Goal: Task Accomplishment & Management: Complete application form

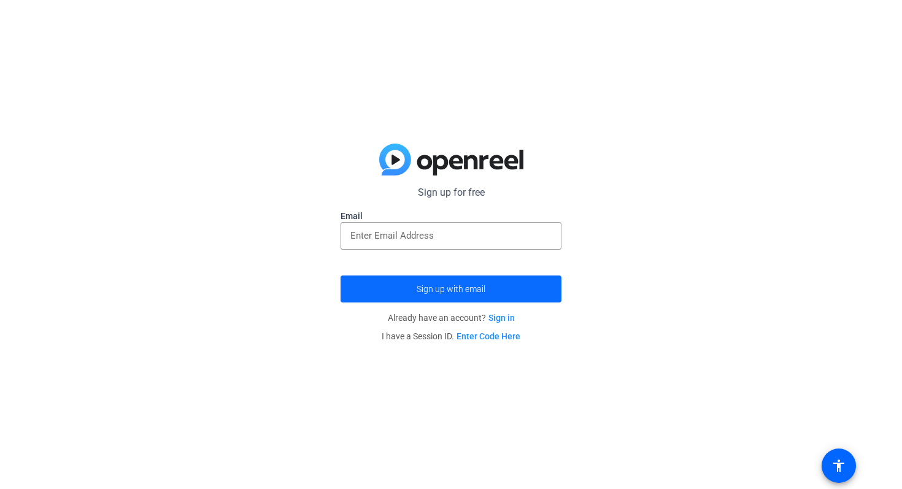
click at [492, 297] on span "submit" at bounding box center [451, 288] width 221 height 29
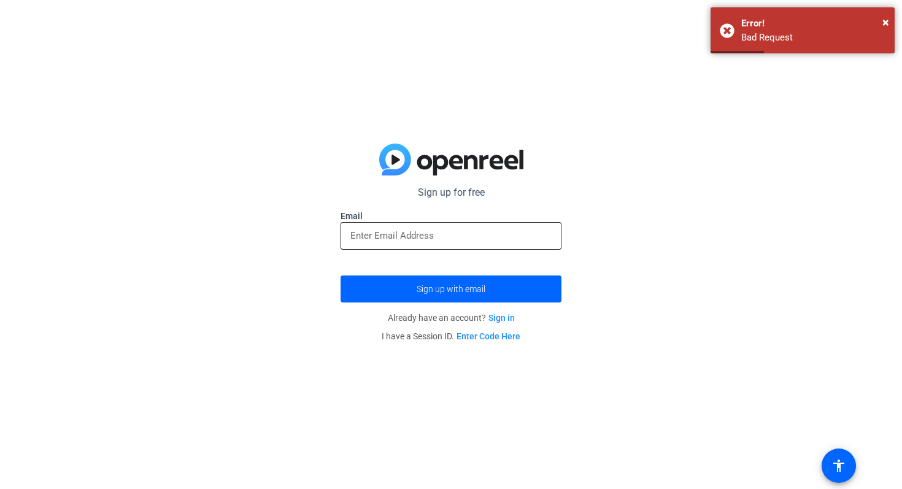
click at [473, 231] on input "email" at bounding box center [451, 235] width 201 height 15
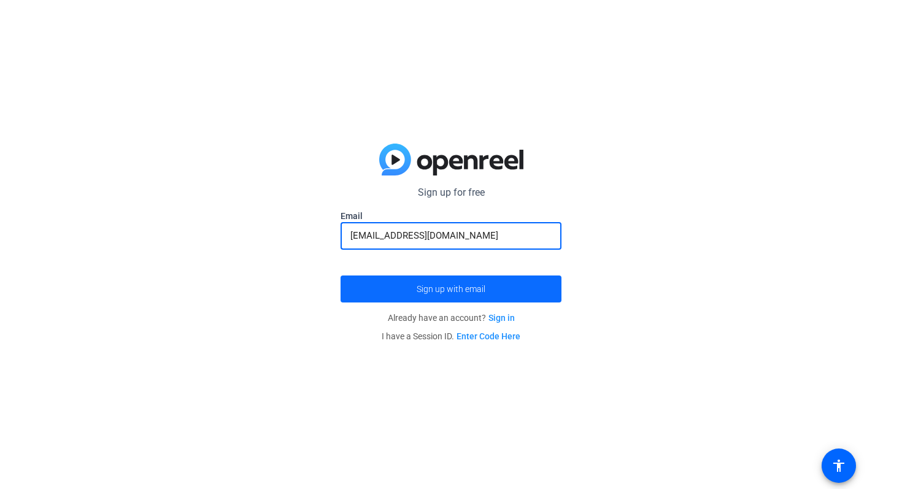
type input "[EMAIL_ADDRESS][DOMAIN_NAME]"
click at [478, 289] on span "Sign up with email" at bounding box center [451, 289] width 69 height 0
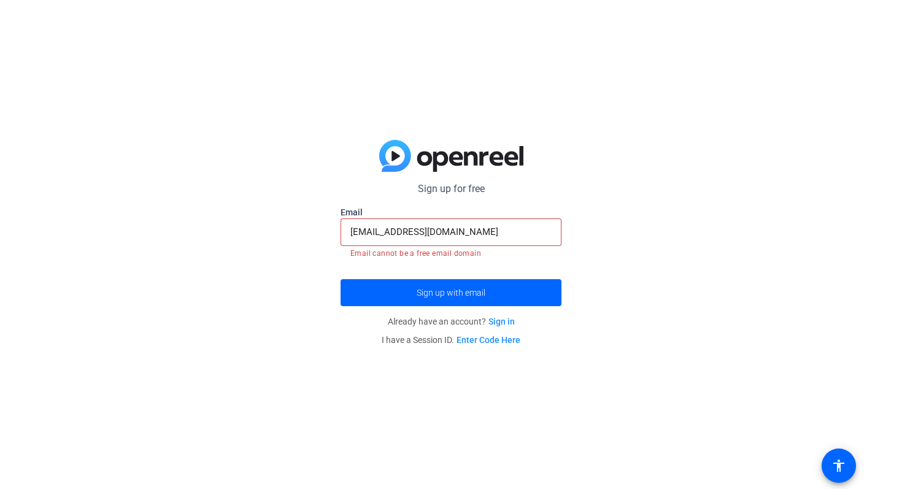
click at [495, 323] on link "Sign in" at bounding box center [502, 322] width 26 height 10
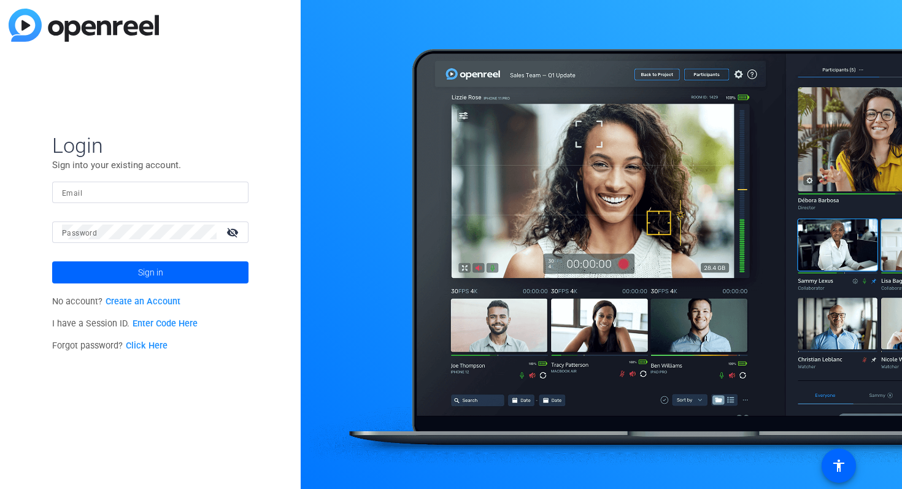
click at [153, 300] on link "Create an Account" at bounding box center [143, 302] width 75 height 10
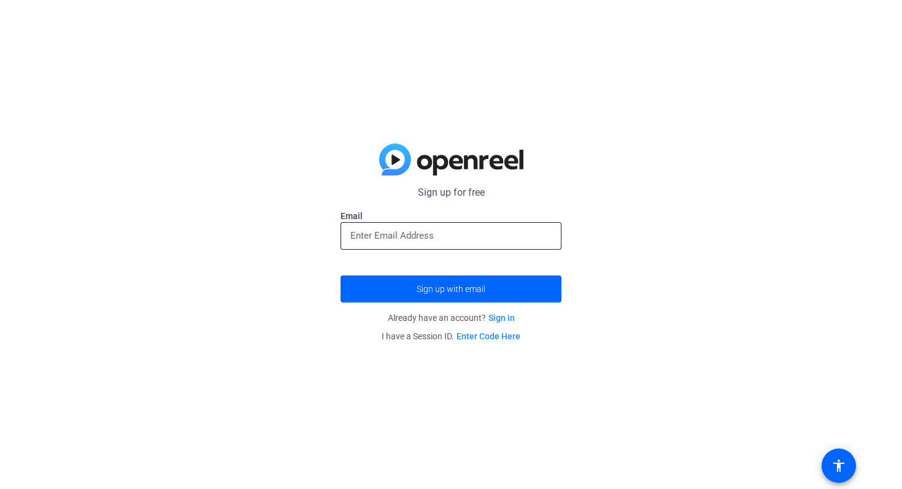
click at [344, 239] on div at bounding box center [451, 236] width 221 height 28
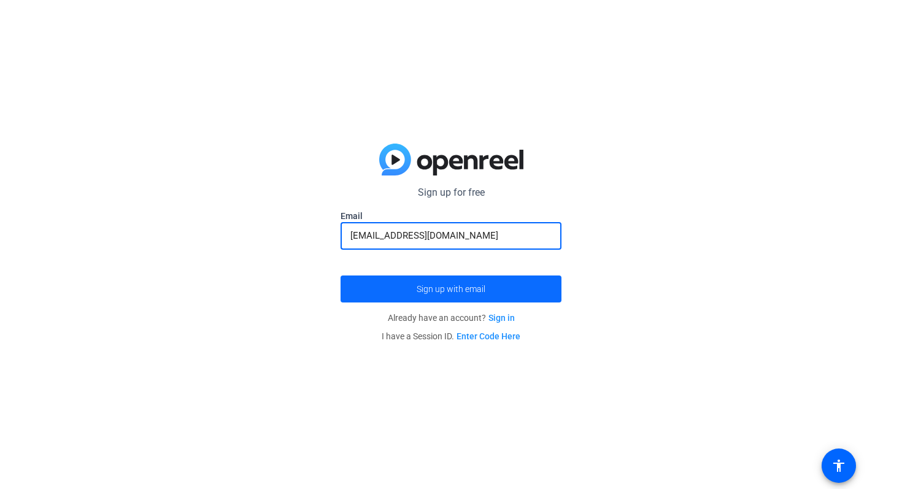
type input "[EMAIL_ADDRESS][DOMAIN_NAME]"
click at [369, 289] on span "submit" at bounding box center [451, 288] width 221 height 29
